Goal: Transaction & Acquisition: Purchase product/service

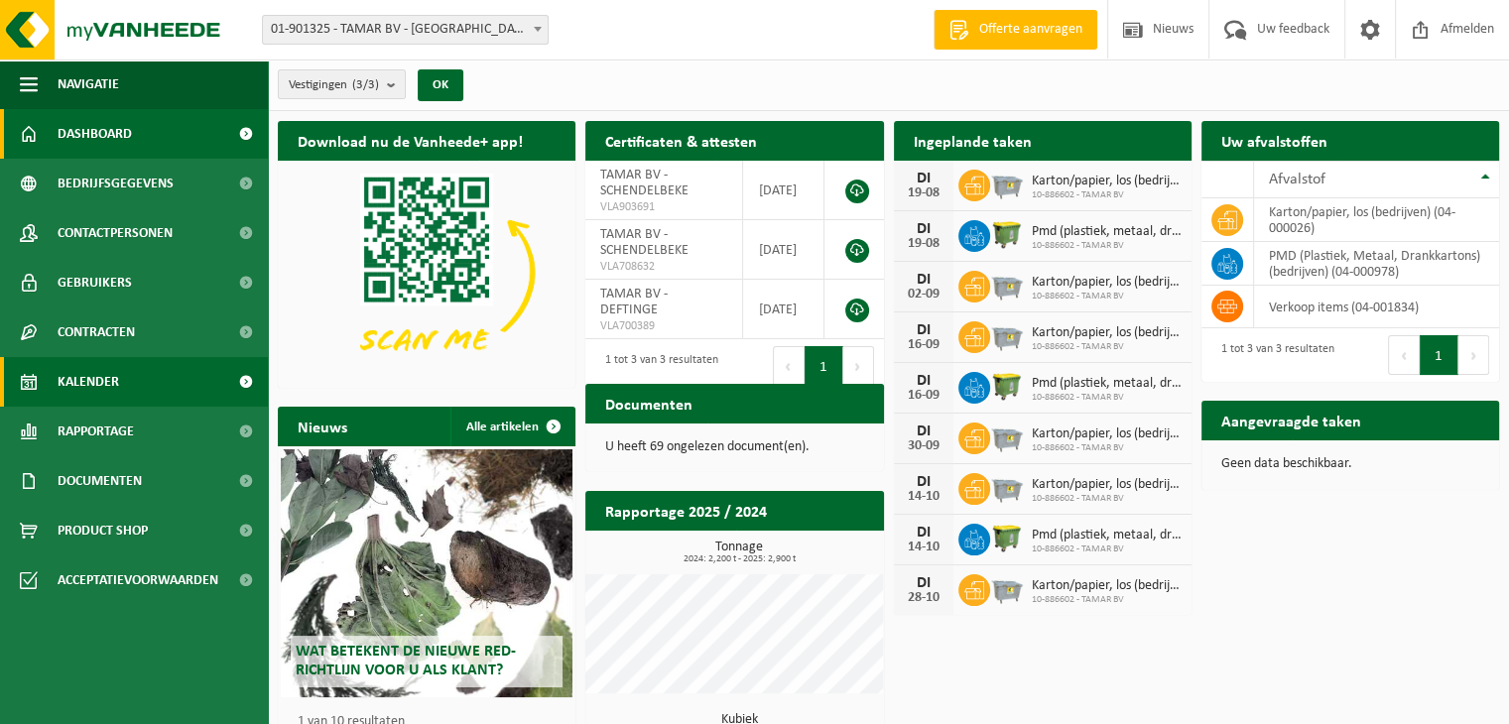
click at [119, 394] on link "Kalender" at bounding box center [134, 382] width 268 height 50
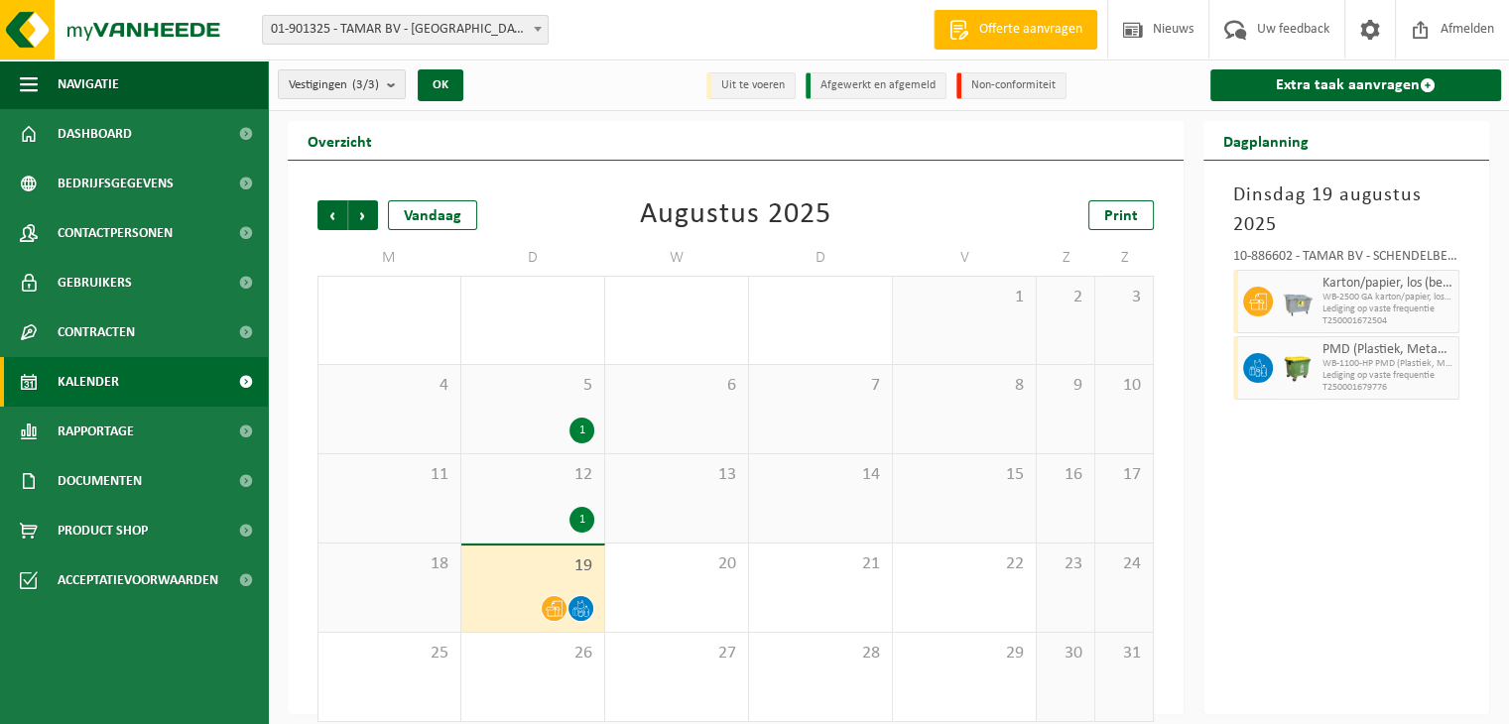
click at [552, 610] on icon at bounding box center [554, 608] width 17 height 17
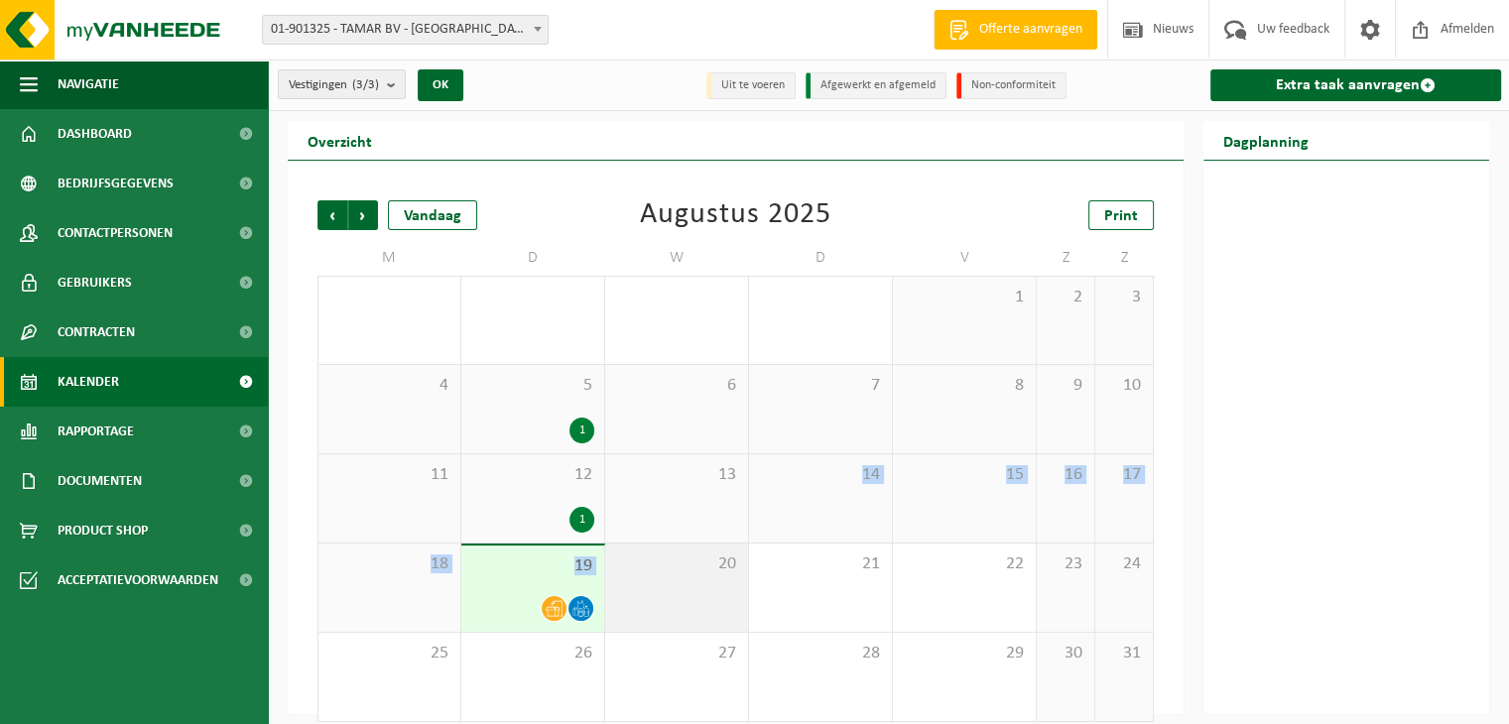
drag, startPoint x: 826, startPoint y: 521, endPoint x: 712, endPoint y: 572, distance: 125.2
click at [712, 572] on tbody "28 29 1 30 31 1 2 3 4 5 1 6 7 8 9 10 11 12 1 13 14 15 16 17 18 19 20 21 22 23 2…" at bounding box center [735, 499] width 836 height 446
click at [712, 572] on span "20" at bounding box center [676, 565] width 123 height 22
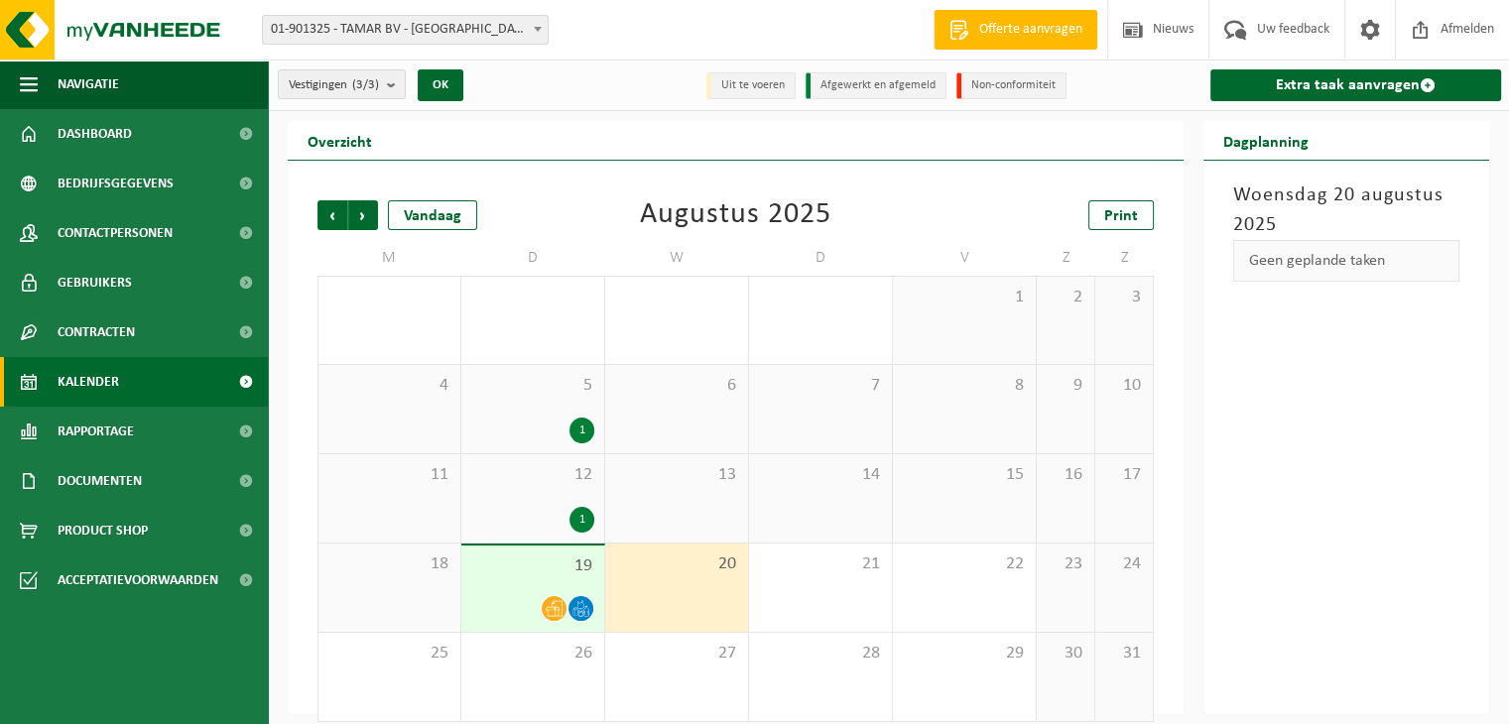
click at [698, 526] on div "13" at bounding box center [676, 498] width 143 height 88
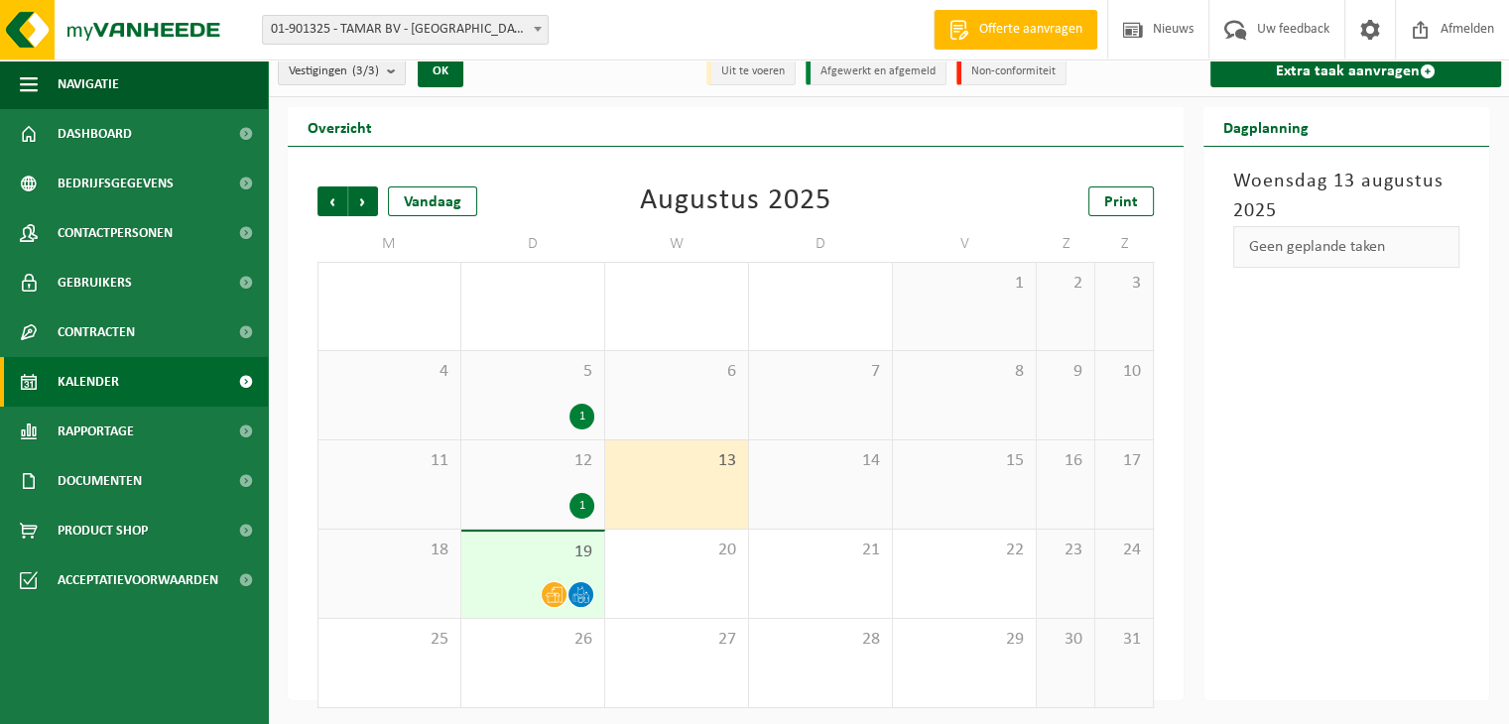
scroll to position [17, 0]
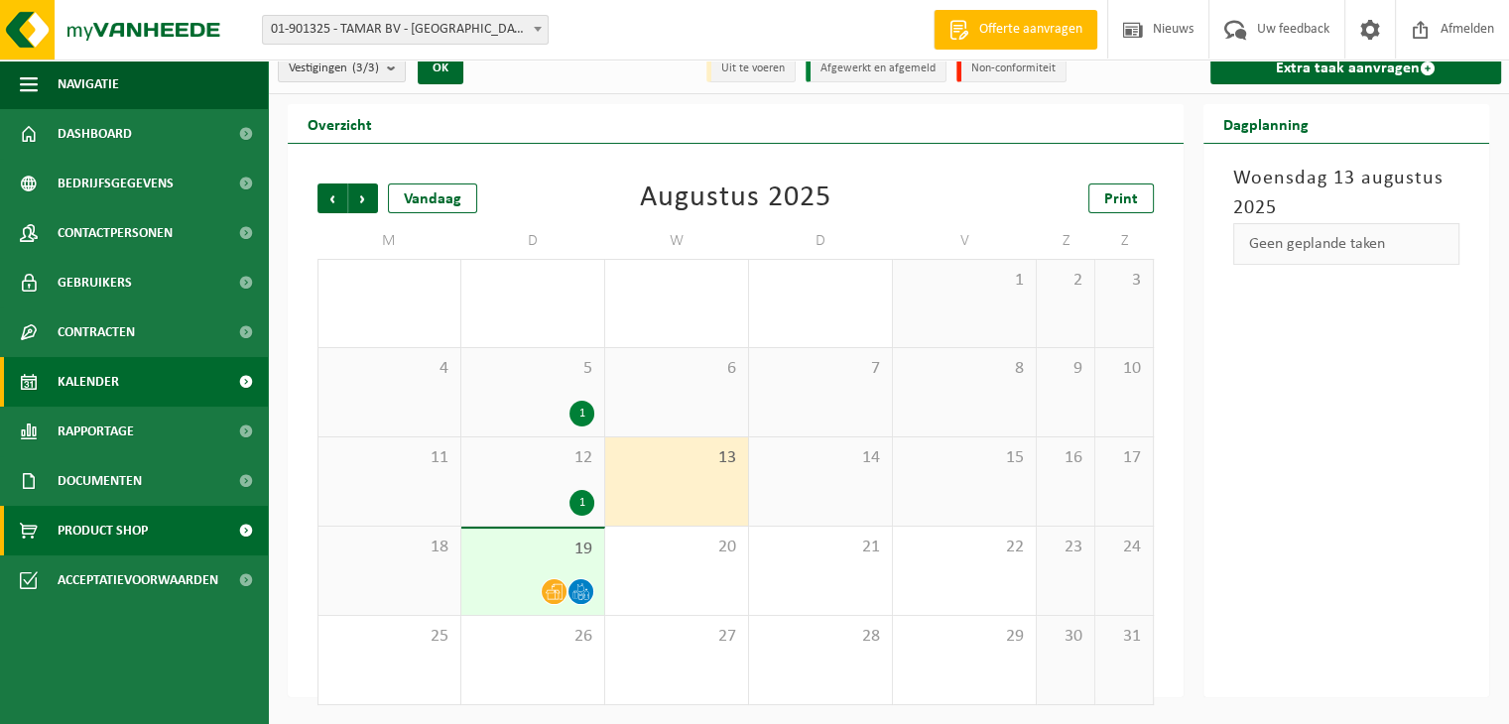
click at [122, 535] on span "Product Shop" at bounding box center [103, 531] width 90 height 50
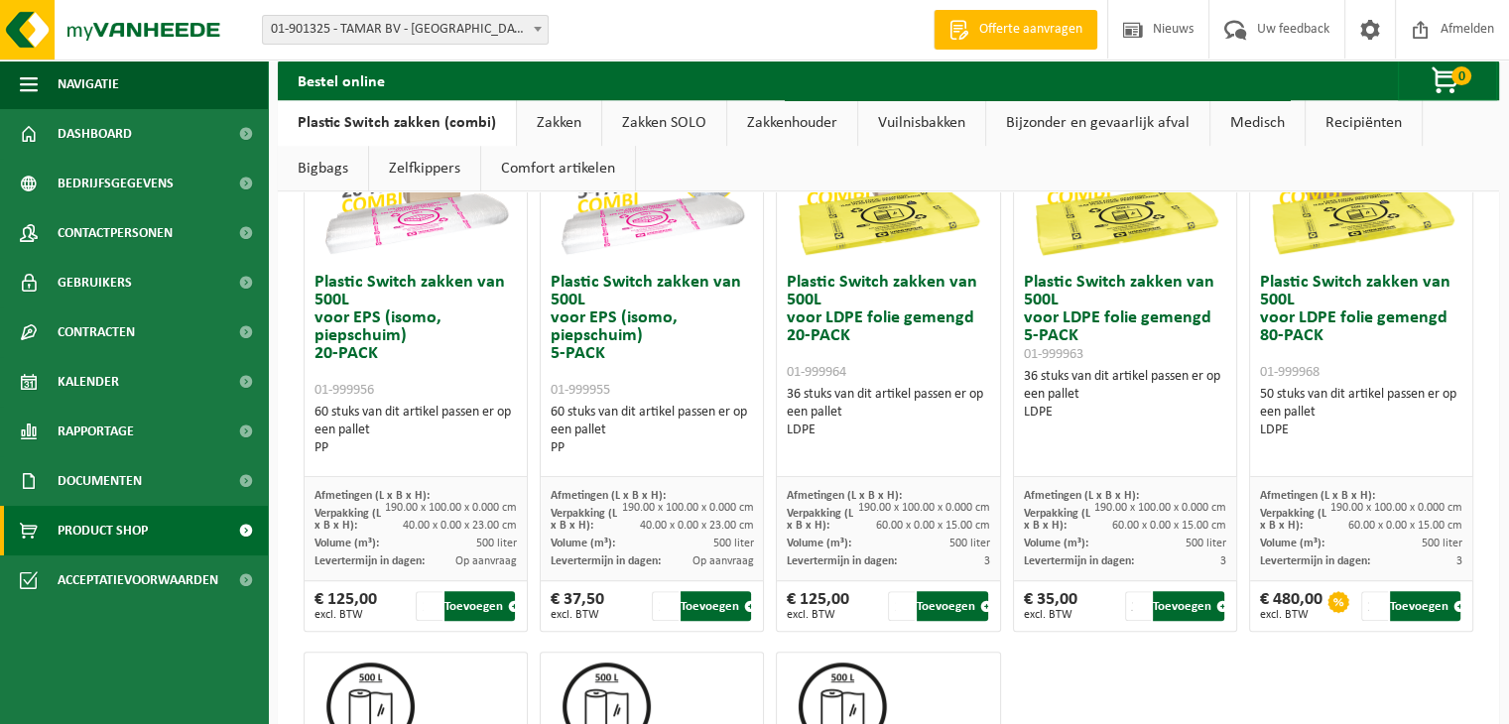
scroll to position [845, 0]
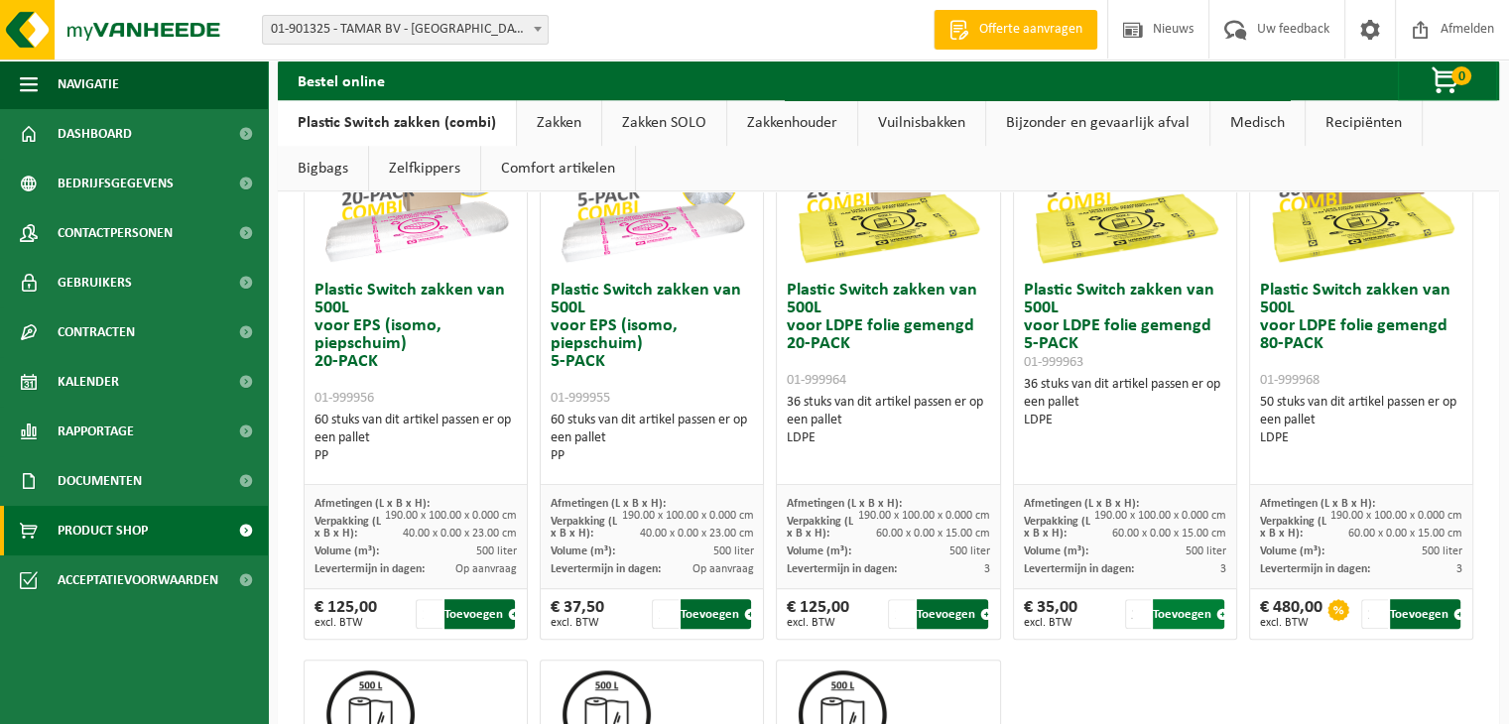
click at [1173, 615] on button "Toevoegen" at bounding box center [1188, 614] width 70 height 30
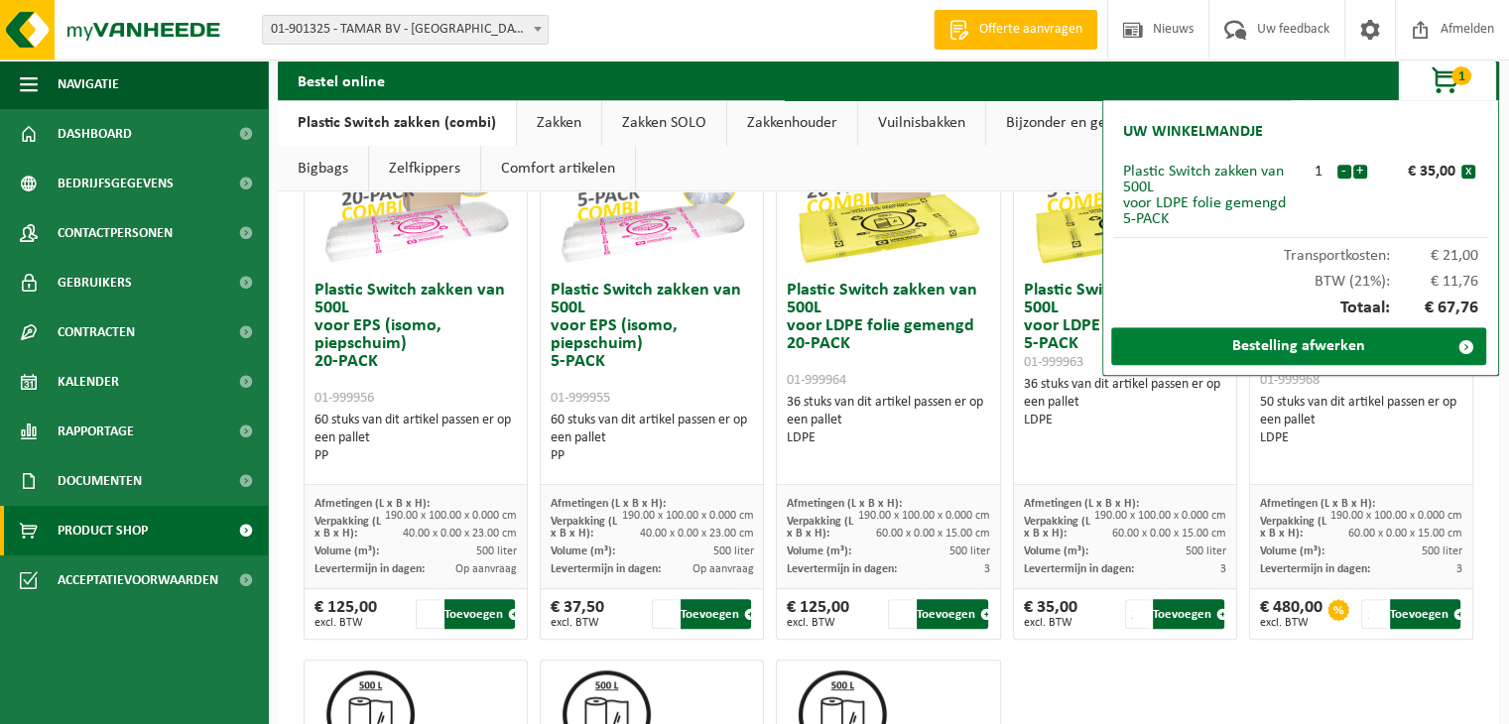
click at [1276, 342] on link "Bestelling afwerken" at bounding box center [1298, 346] width 375 height 38
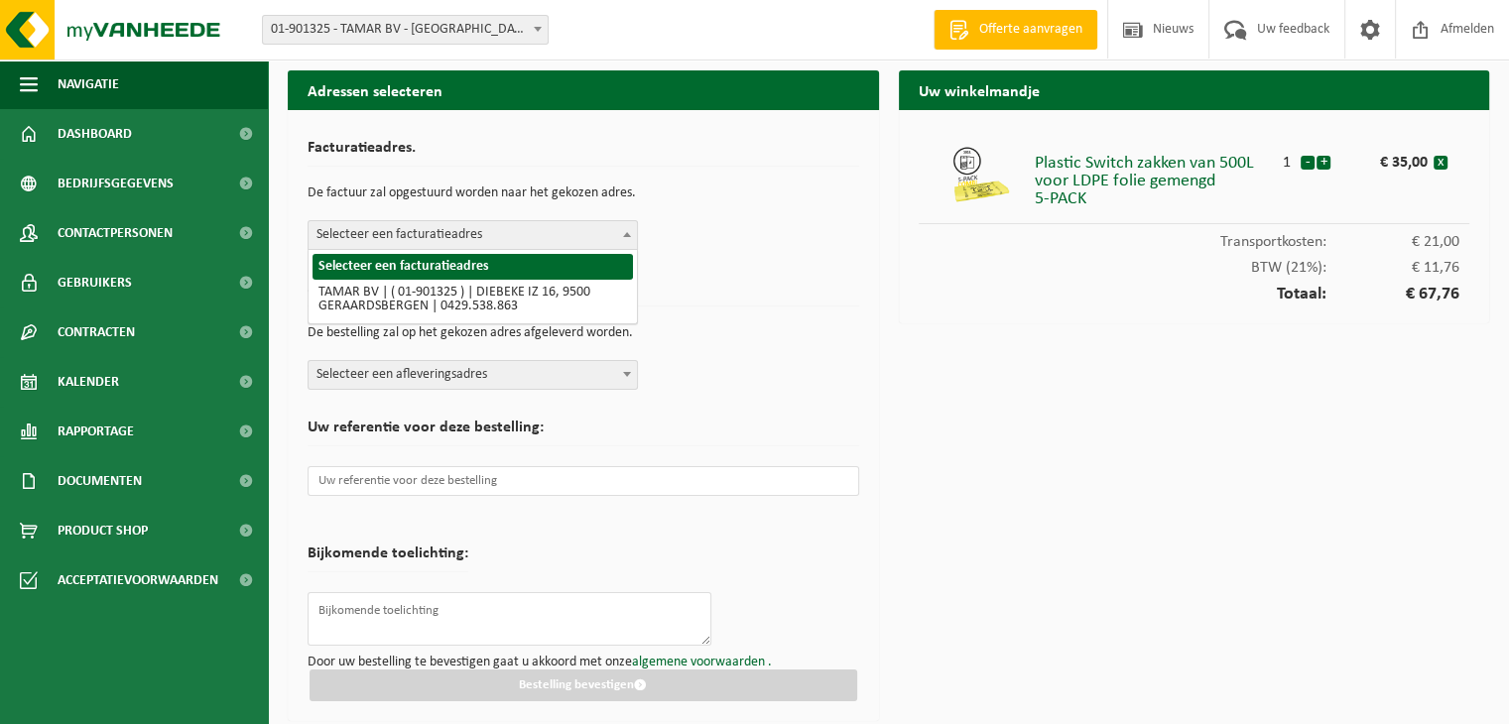
click at [469, 228] on span "Selecteer een facturatieadres" at bounding box center [473, 235] width 328 height 28
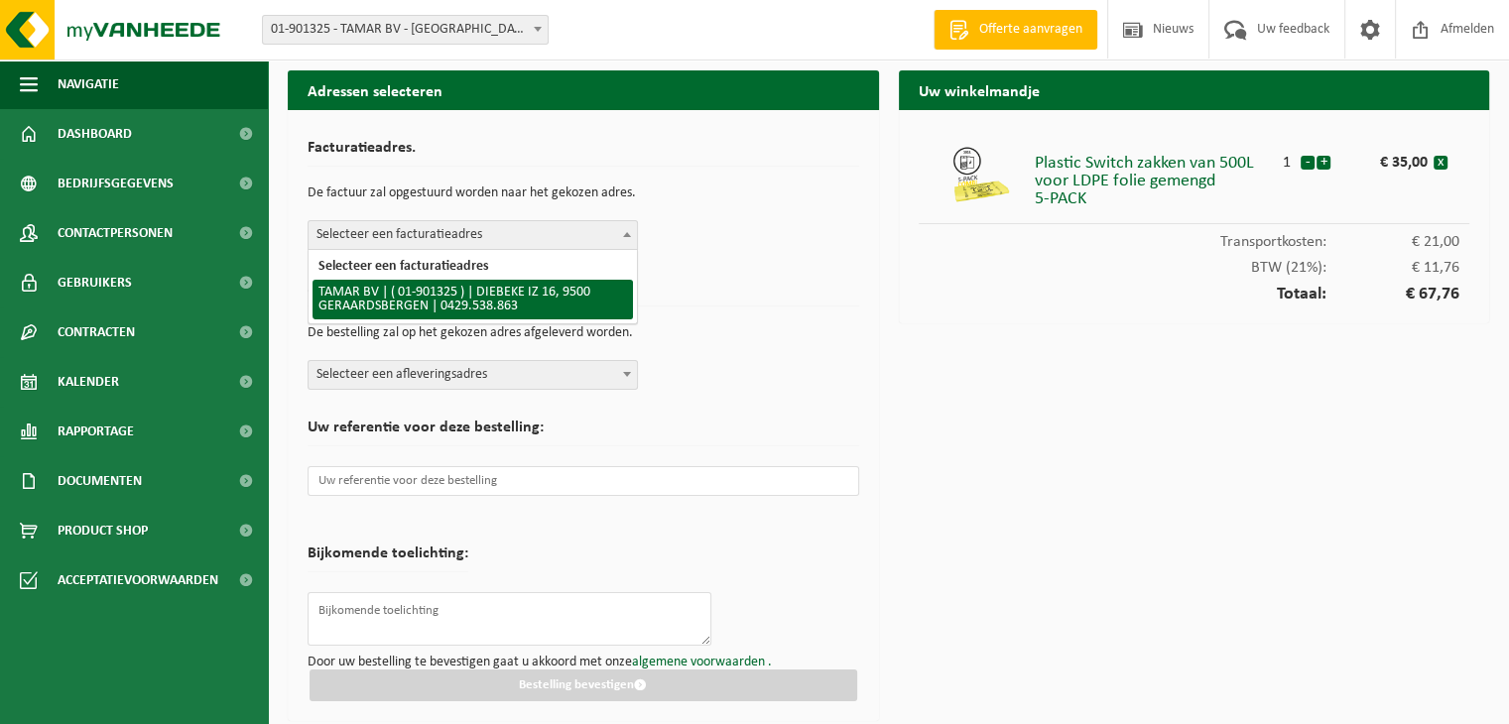
select select "15131"
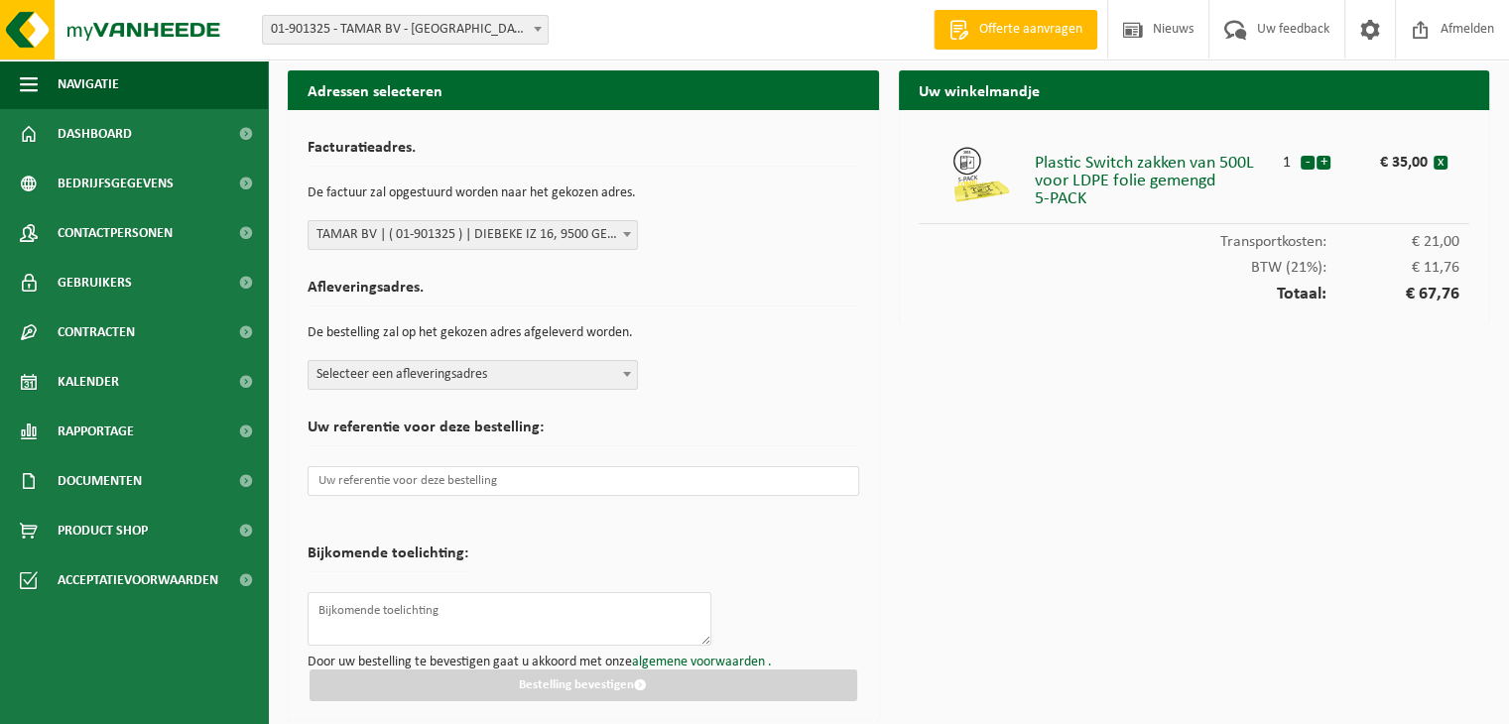
click at [425, 382] on span "Selecteer een afleveringsadres" at bounding box center [473, 375] width 328 height 28
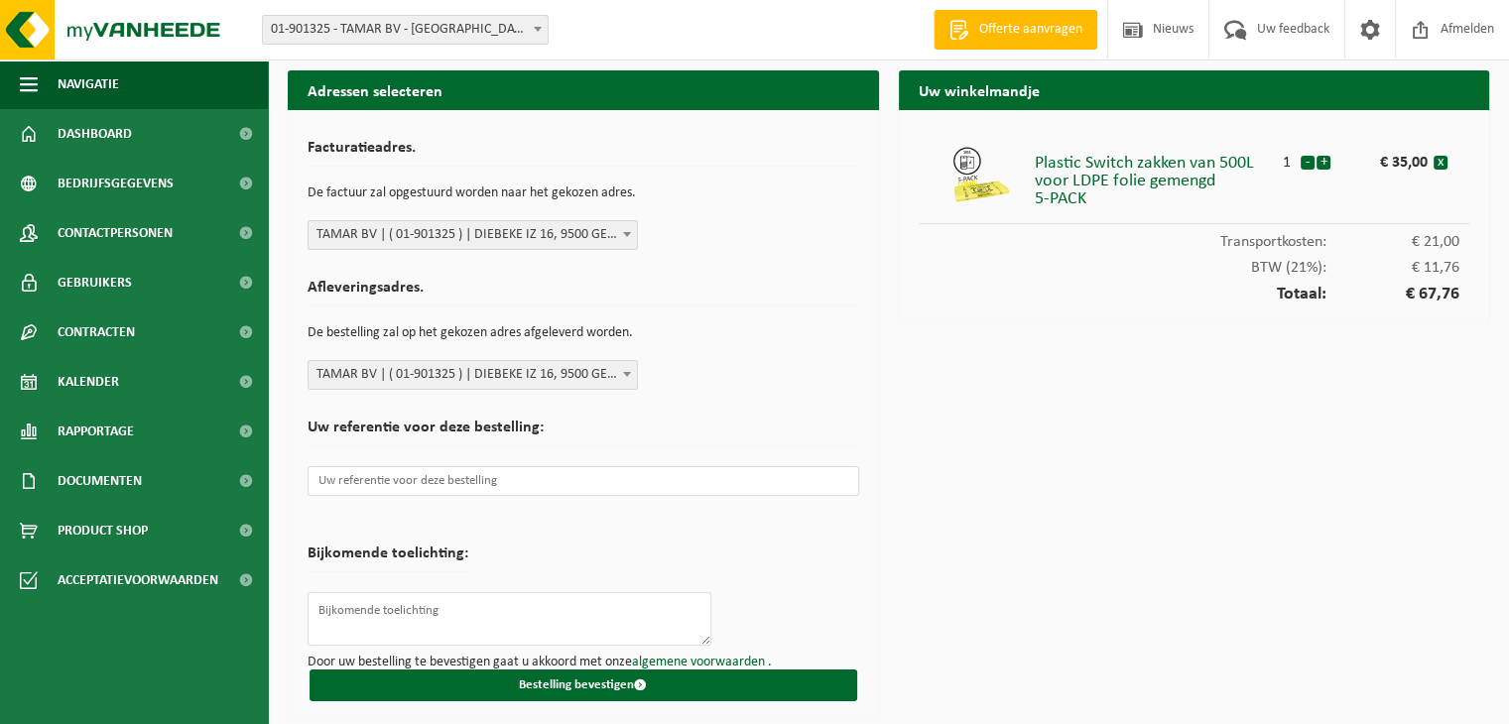
select select "15131"
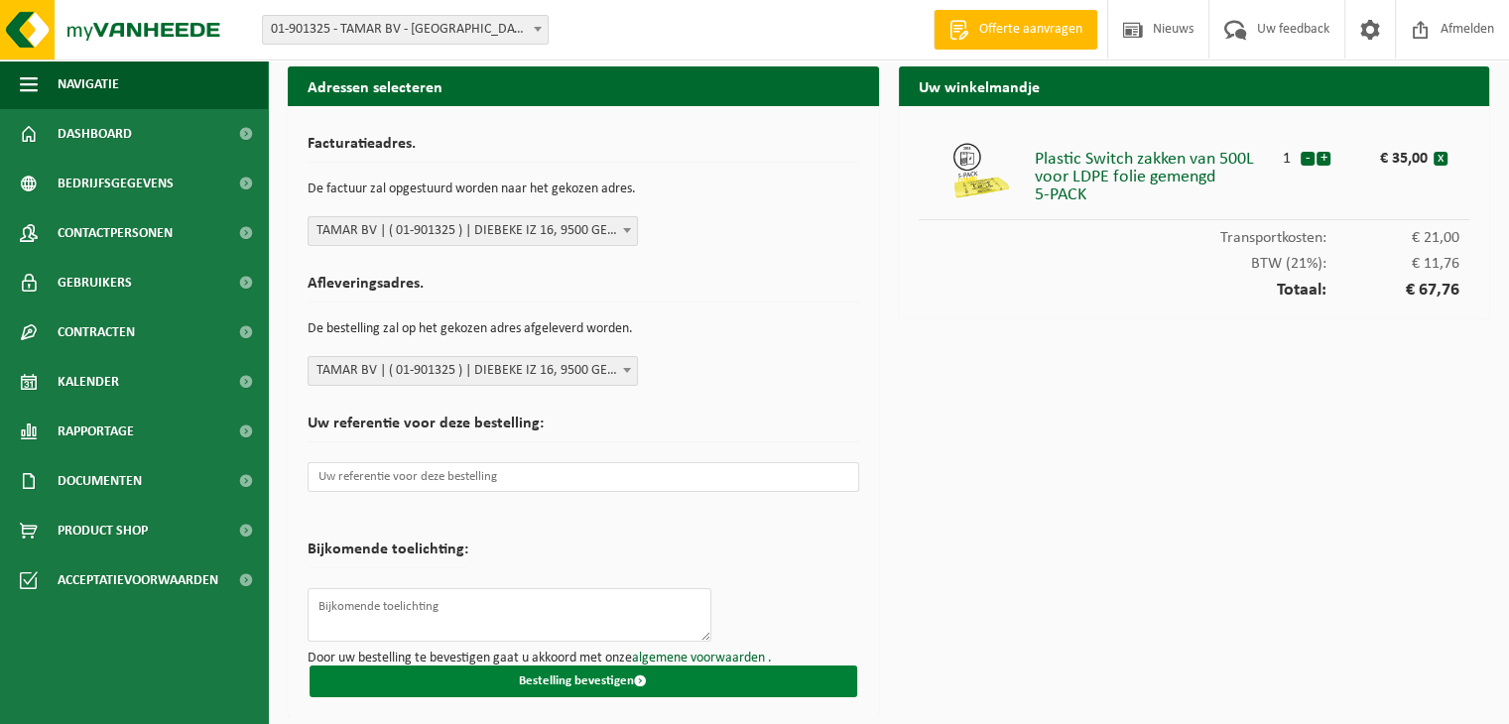
click at [561, 671] on button "Bestelling bevestigen" at bounding box center [584, 682] width 548 height 32
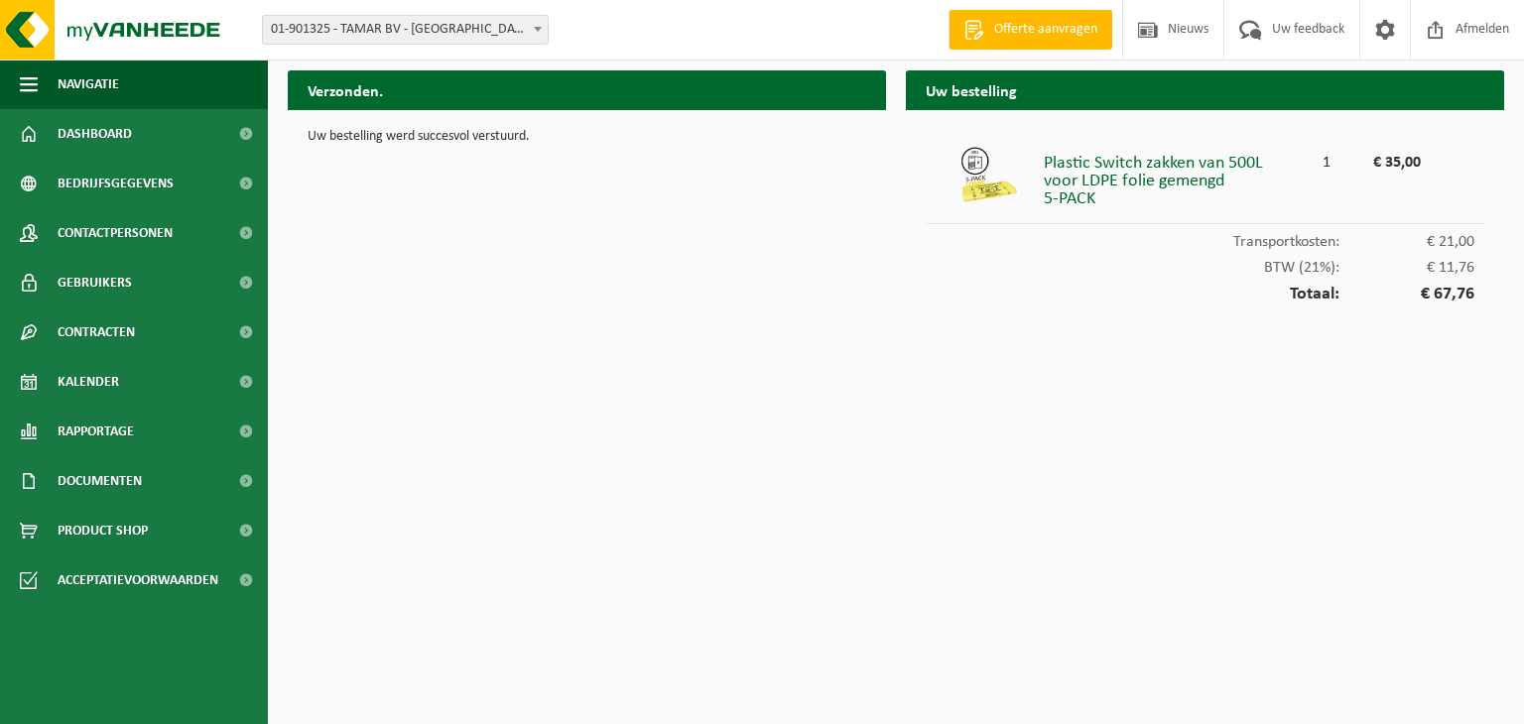
click at [687, 441] on html "Vestiging: 01-901325 - TAMAR BV - GERAARDSBERGEN 10-886602 - TAMAR BV - SCHENDE…" at bounding box center [762, 362] width 1524 height 724
click at [63, 481] on span "Documenten" at bounding box center [100, 481] width 84 height 50
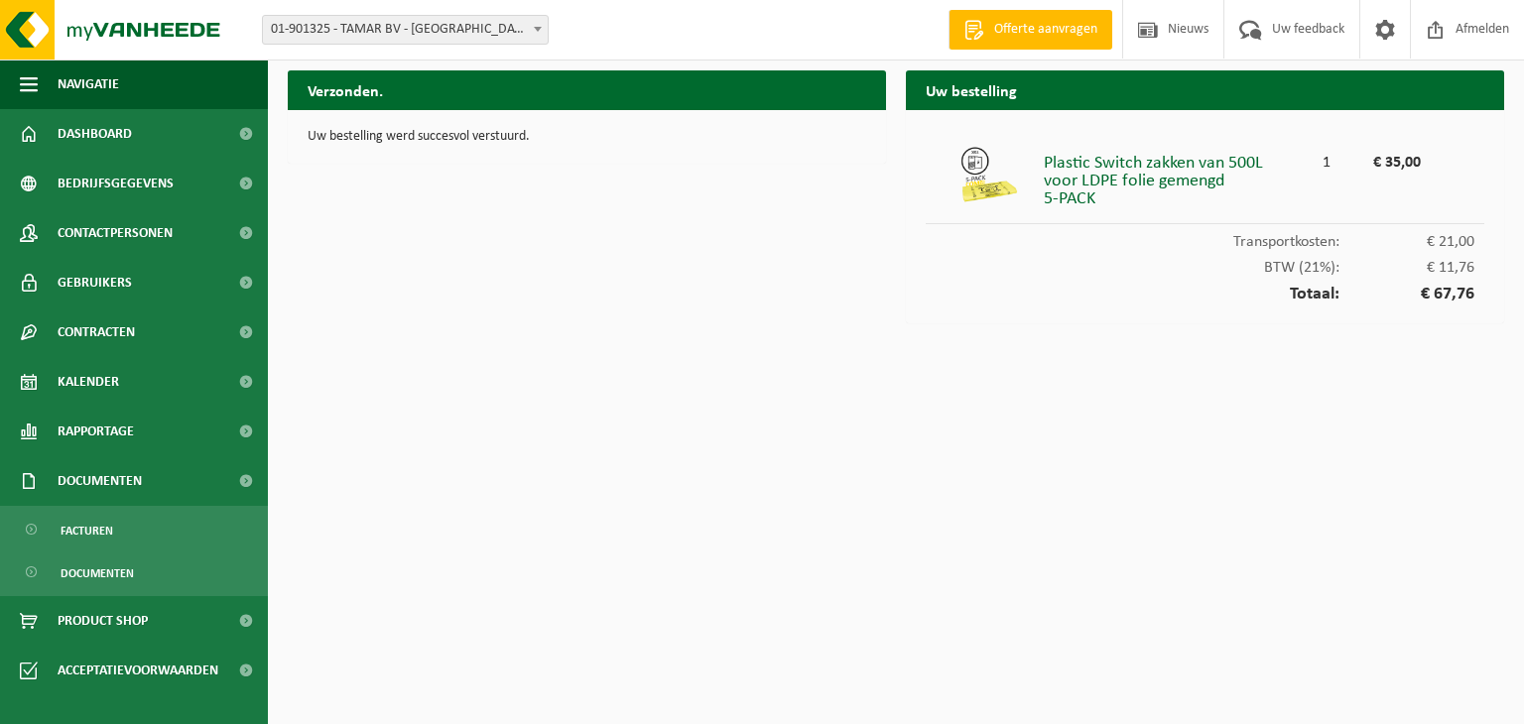
click at [465, 369] on html "Vestiging: 01-901325 - TAMAR BV - GERAARDSBERGEN 10-886602 - TAMAR BV - SCHENDE…" at bounding box center [762, 362] width 1524 height 724
click at [90, 525] on span "Facturen" at bounding box center [87, 531] width 53 height 38
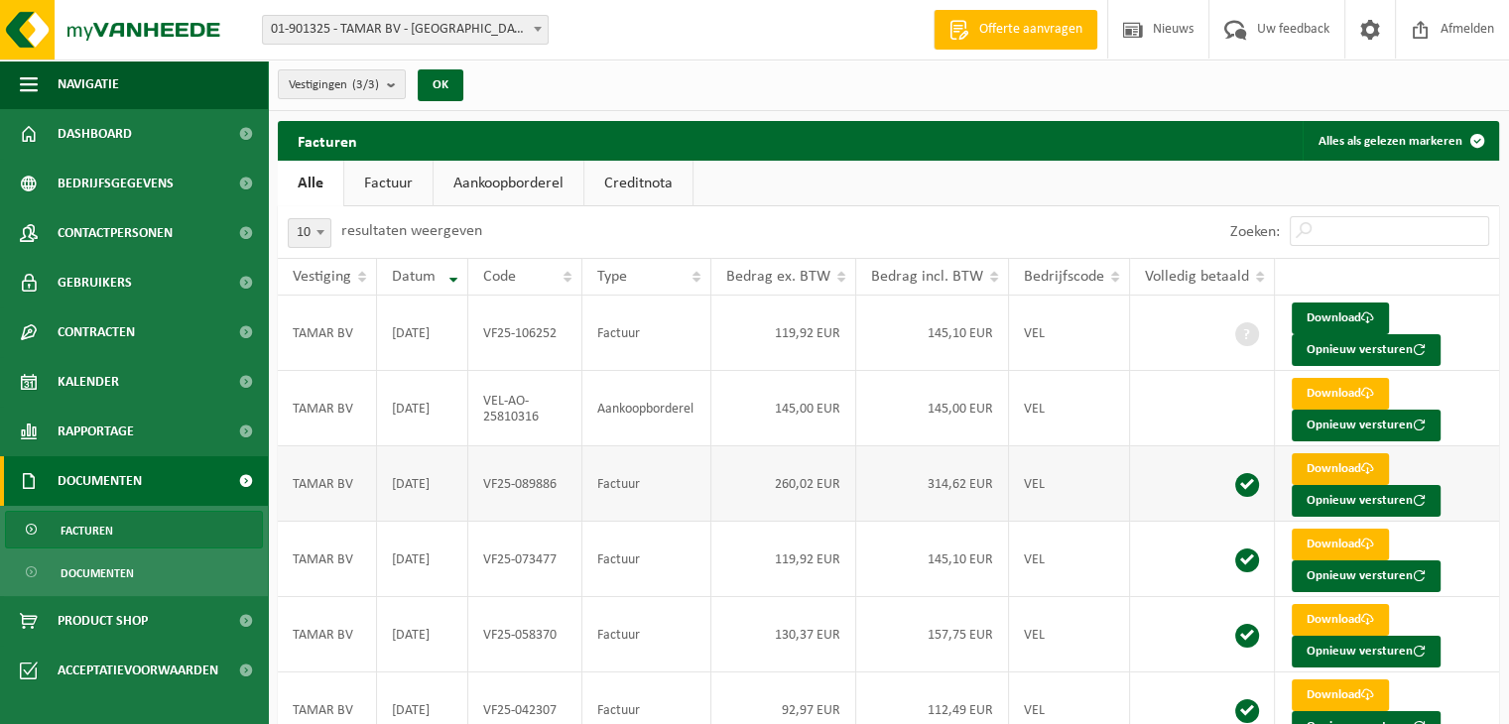
click at [1323, 471] on link "Download" at bounding box center [1340, 469] width 97 height 32
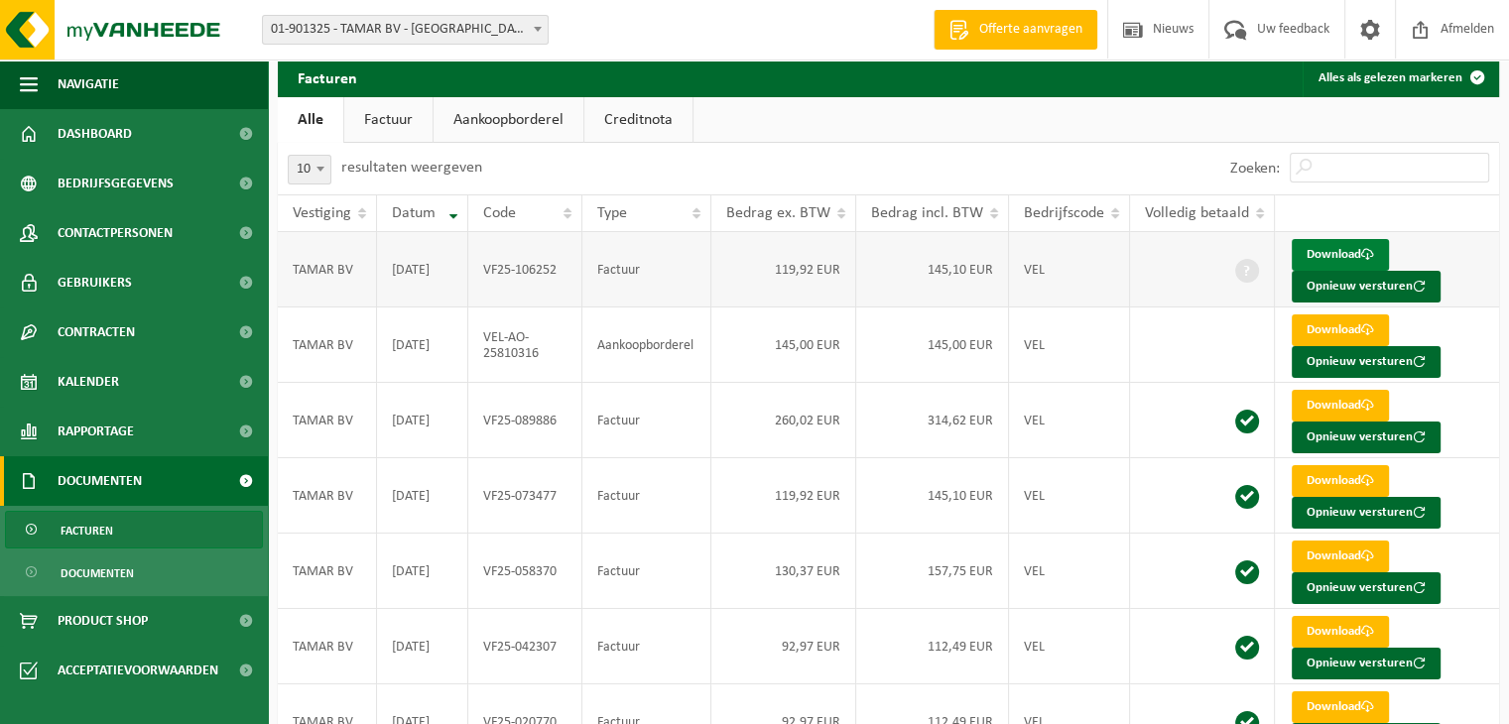
click at [1323, 251] on link "Download" at bounding box center [1340, 255] width 97 height 32
